Goal: Find contact information: Find contact information

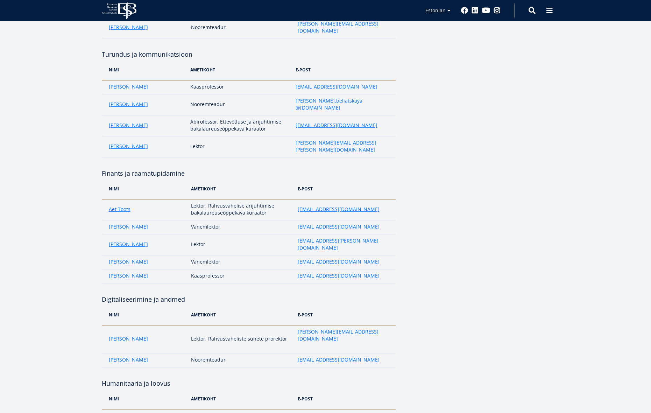
scroll to position [1050, 0]
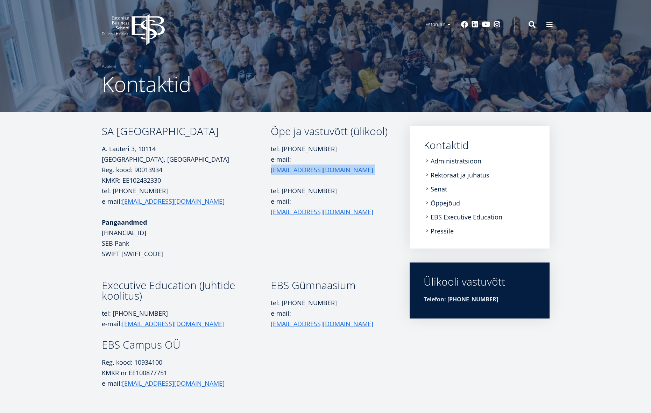
drag, startPoint x: 339, startPoint y: 171, endPoint x: 296, endPoint y: 170, distance: 42.7
click at [296, 170] on p "tel: [PHONE_NUMBER] e-mail: [EMAIL_ADDRESS][DOMAIN_NAME]" at bounding box center [330, 158] width 119 height 31
copy p "[EMAIL_ADDRESS][DOMAIN_NAME]"
